Goal: Task Accomplishment & Management: Manage account settings

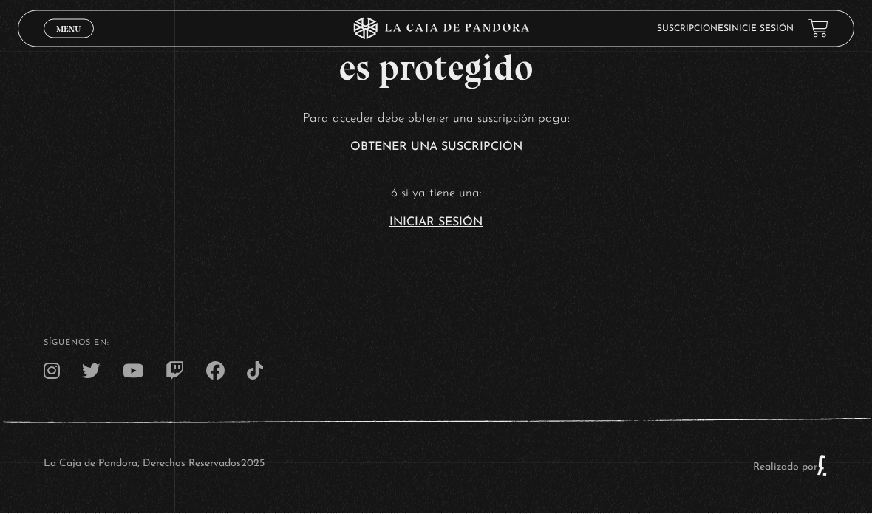
scroll to position [133, 0]
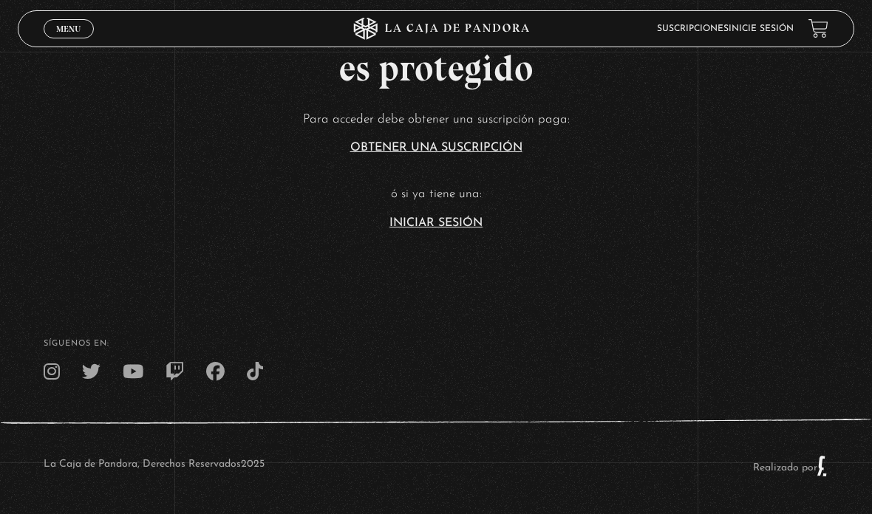
click at [434, 227] on article "Para acceder debe obtener una suscripción paga: Obtener una suscripción ó si ya…" at bounding box center [436, 169] width 872 height 120
click at [439, 229] on link "Iniciar Sesión" at bounding box center [435, 223] width 93 height 12
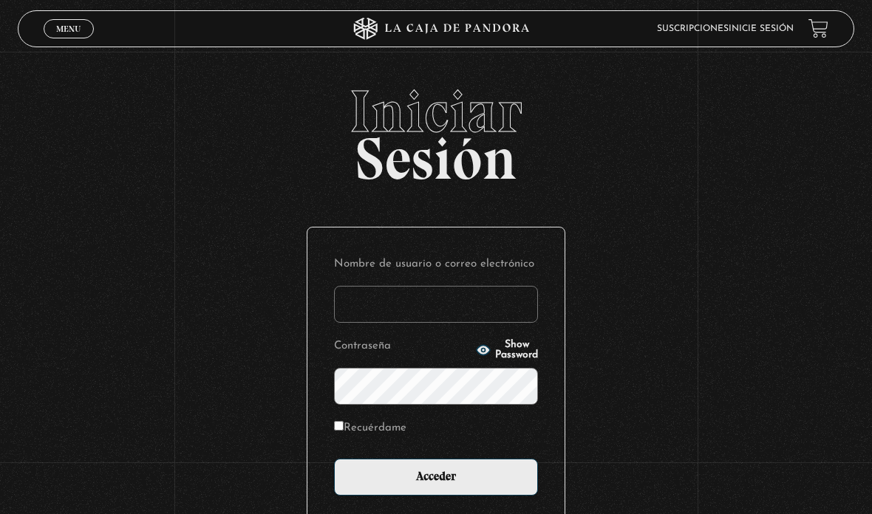
click at [404, 299] on input "Nombre de usuario o correo electrónico" at bounding box center [436, 304] width 204 height 37
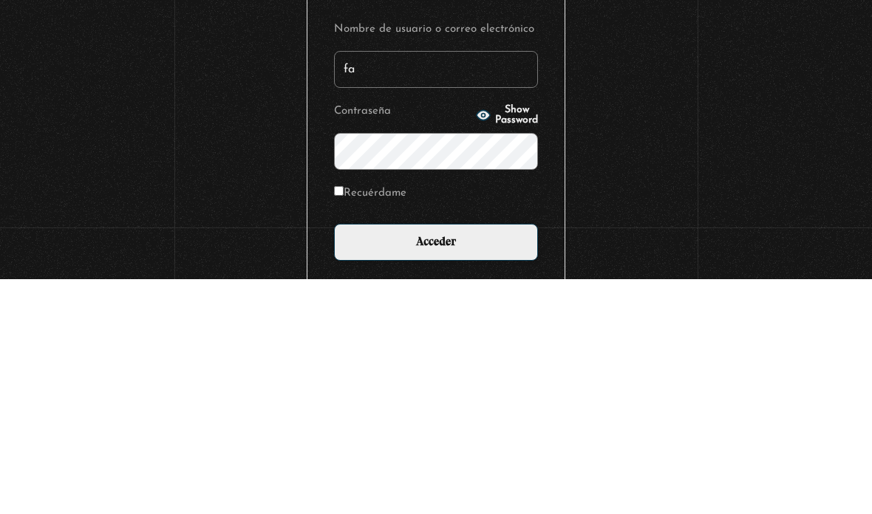
type input "fabitone"
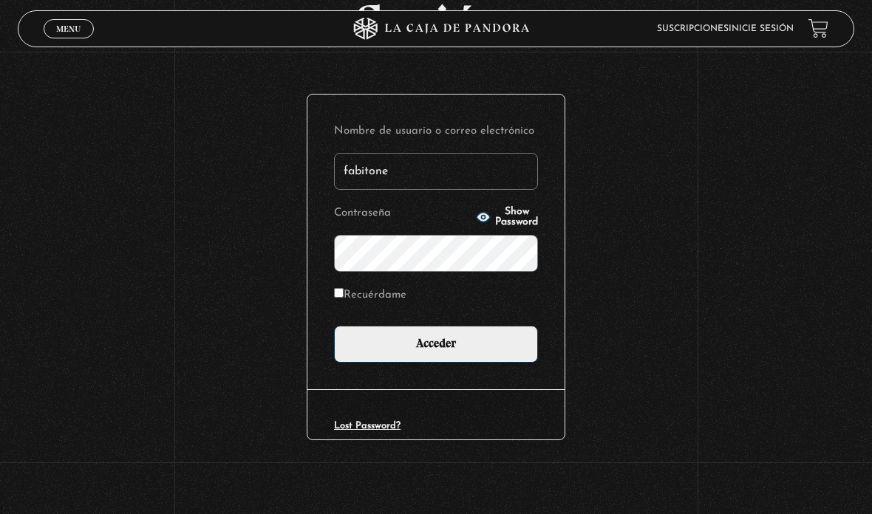
click at [340, 294] on input "Recuérdame" at bounding box center [339, 293] width 10 height 10
click at [344, 294] on input "Recuérdame" at bounding box center [339, 293] width 10 height 10
click at [342, 291] on input "Recuérdame" at bounding box center [339, 293] width 10 height 10
checkbox input "true"
click at [482, 215] on circle "button" at bounding box center [484, 217] width 4 height 4
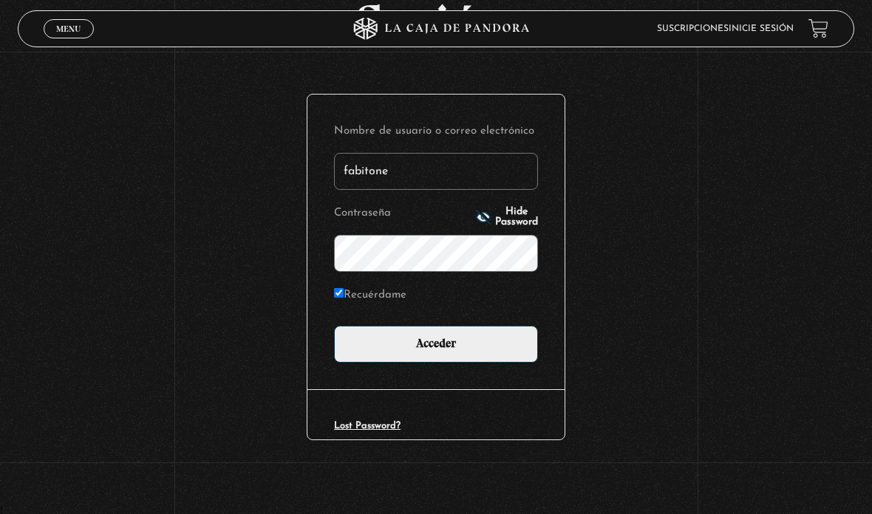
click at [453, 344] on input "Acceder" at bounding box center [436, 344] width 204 height 37
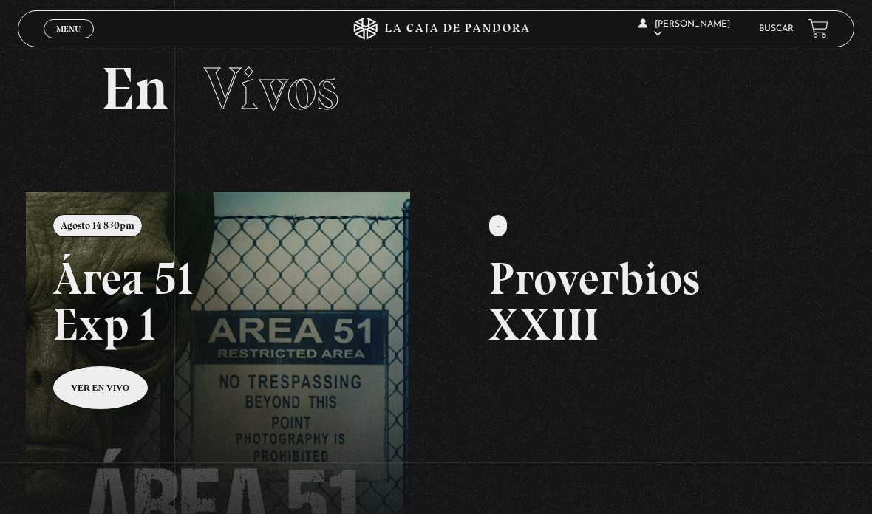
scroll to position [32, 0]
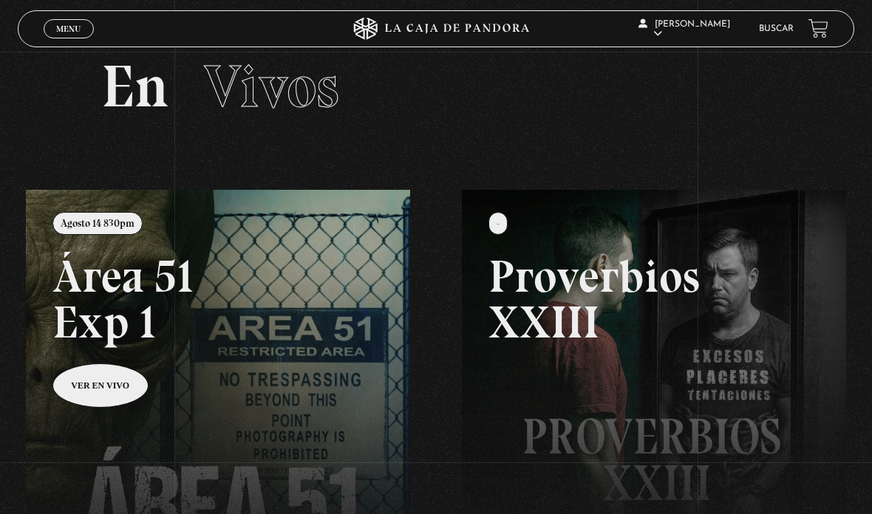
click at [697, 126] on link "Centinelas" at bounding box center [690, 123] width 109 height 38
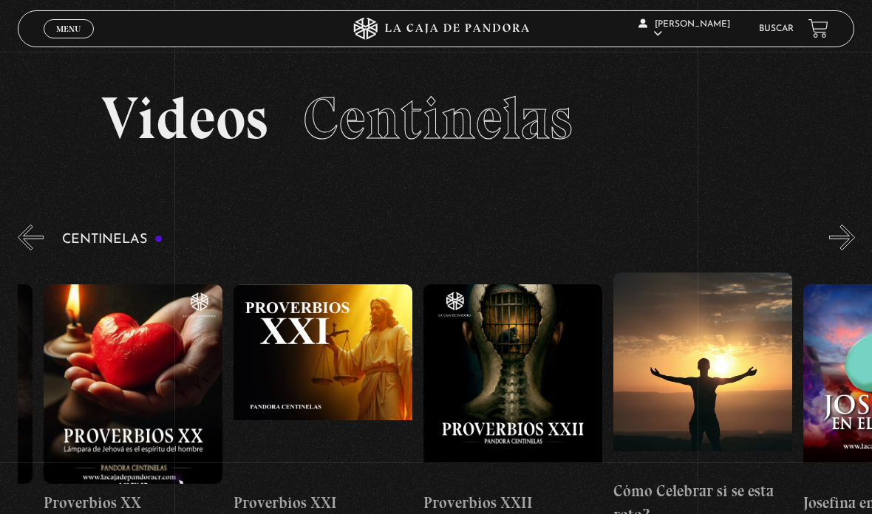
scroll to position [0, 4150]
click at [528, 362] on figure at bounding box center [512, 383] width 179 height 199
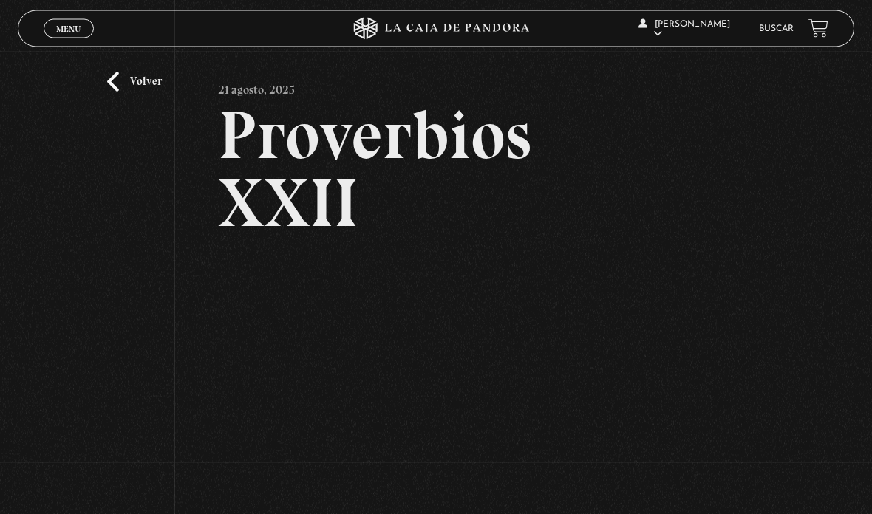
scroll to position [24, 0]
